Goal: Task Accomplishment & Management: Manage account settings

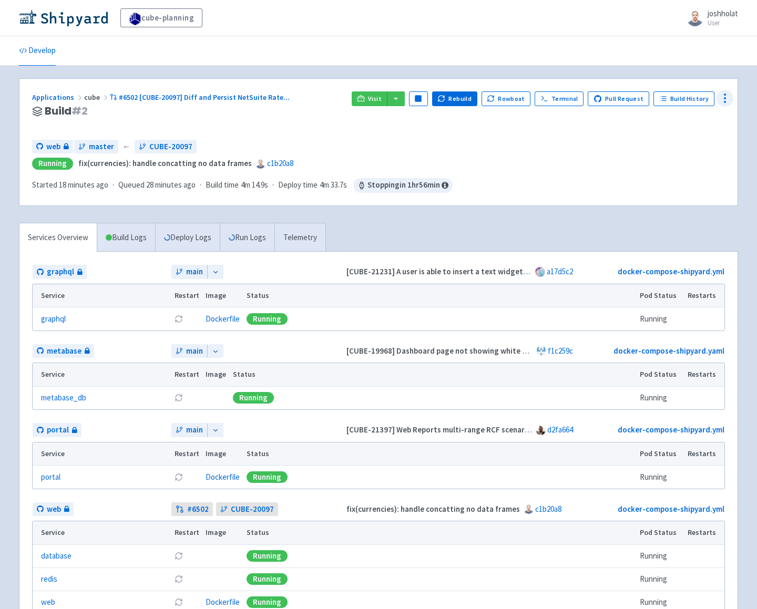
click at [723, 101] on icon at bounding box center [725, 98] width 13 height 13
click at [666, 124] on span "Configure" at bounding box center [663, 122] width 33 height 15
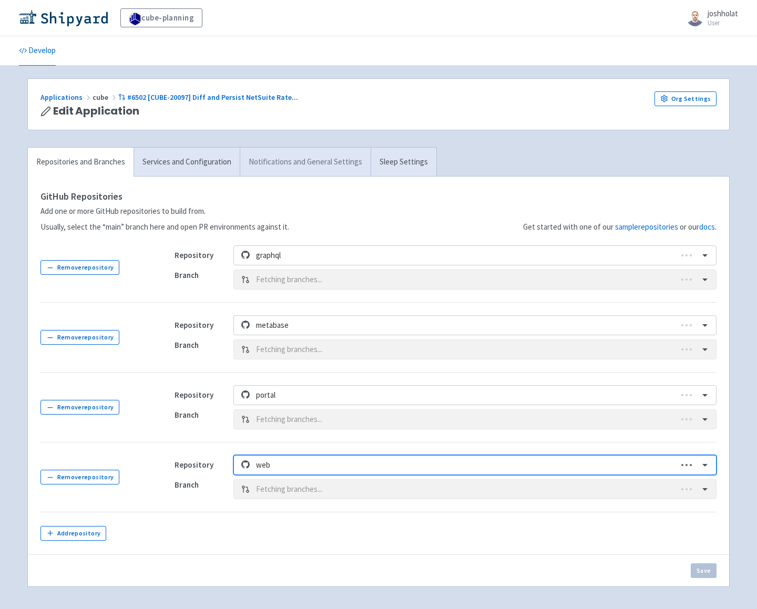
click at [276, 164] on link "Notifications and General Settings" at bounding box center [305, 162] width 131 height 29
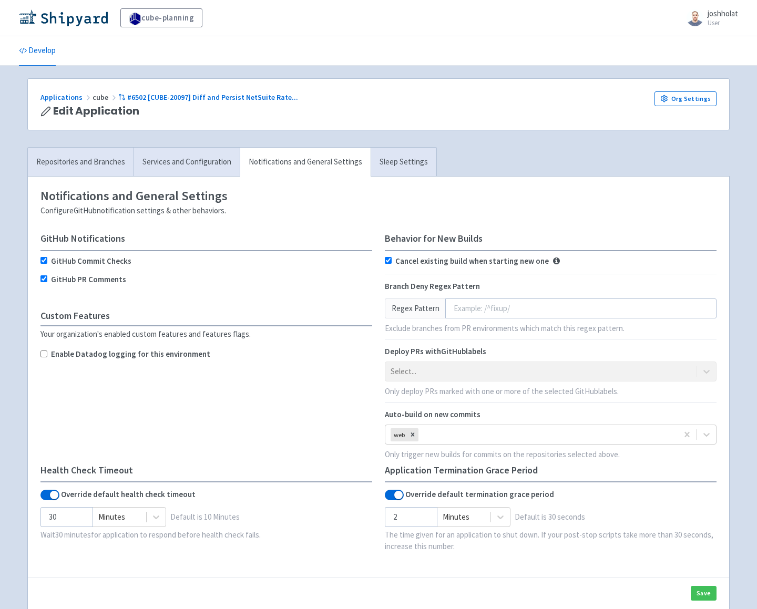
click at [47, 352] on input "Enable Datadog logging for this environment" at bounding box center [43, 354] width 7 height 7
checkbox input "true"
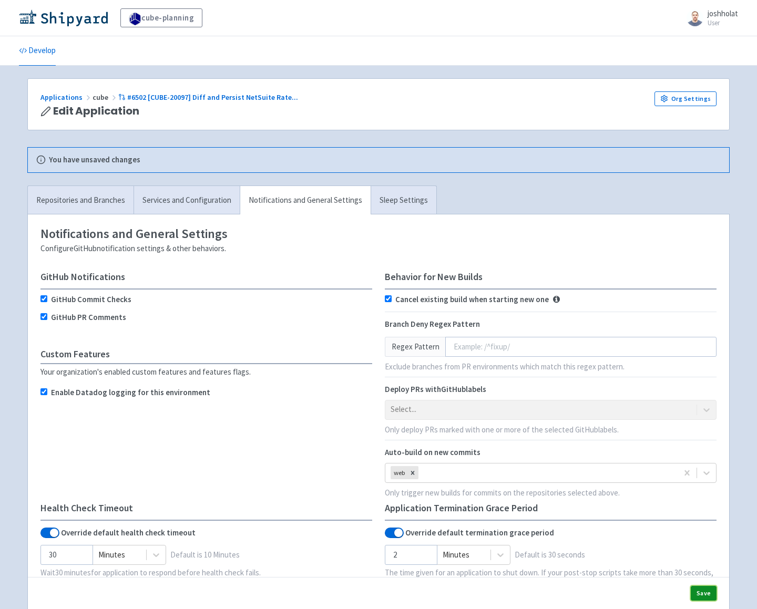
click at [705, 596] on button "Save" at bounding box center [704, 593] width 26 height 15
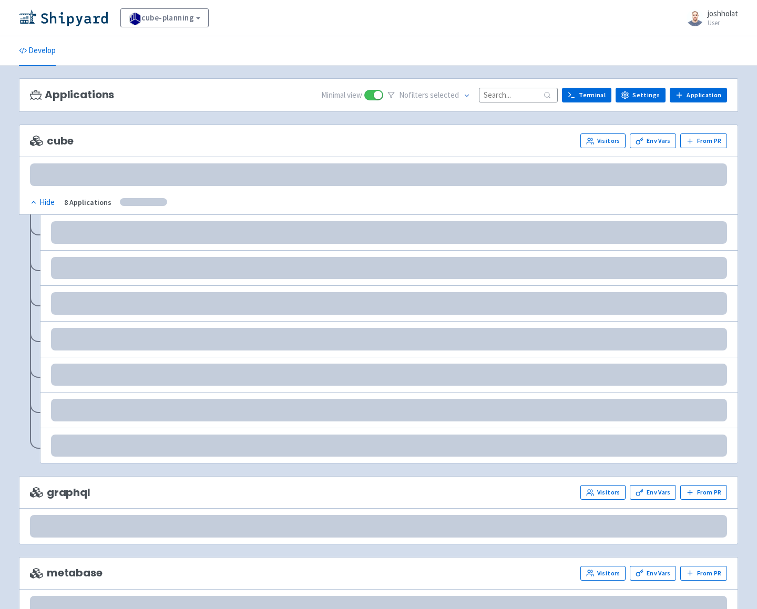
click at [501, 137] on div "cube Visitors Env Vars From PR" at bounding box center [378, 141] width 697 height 15
